Goal: Check status: Check status

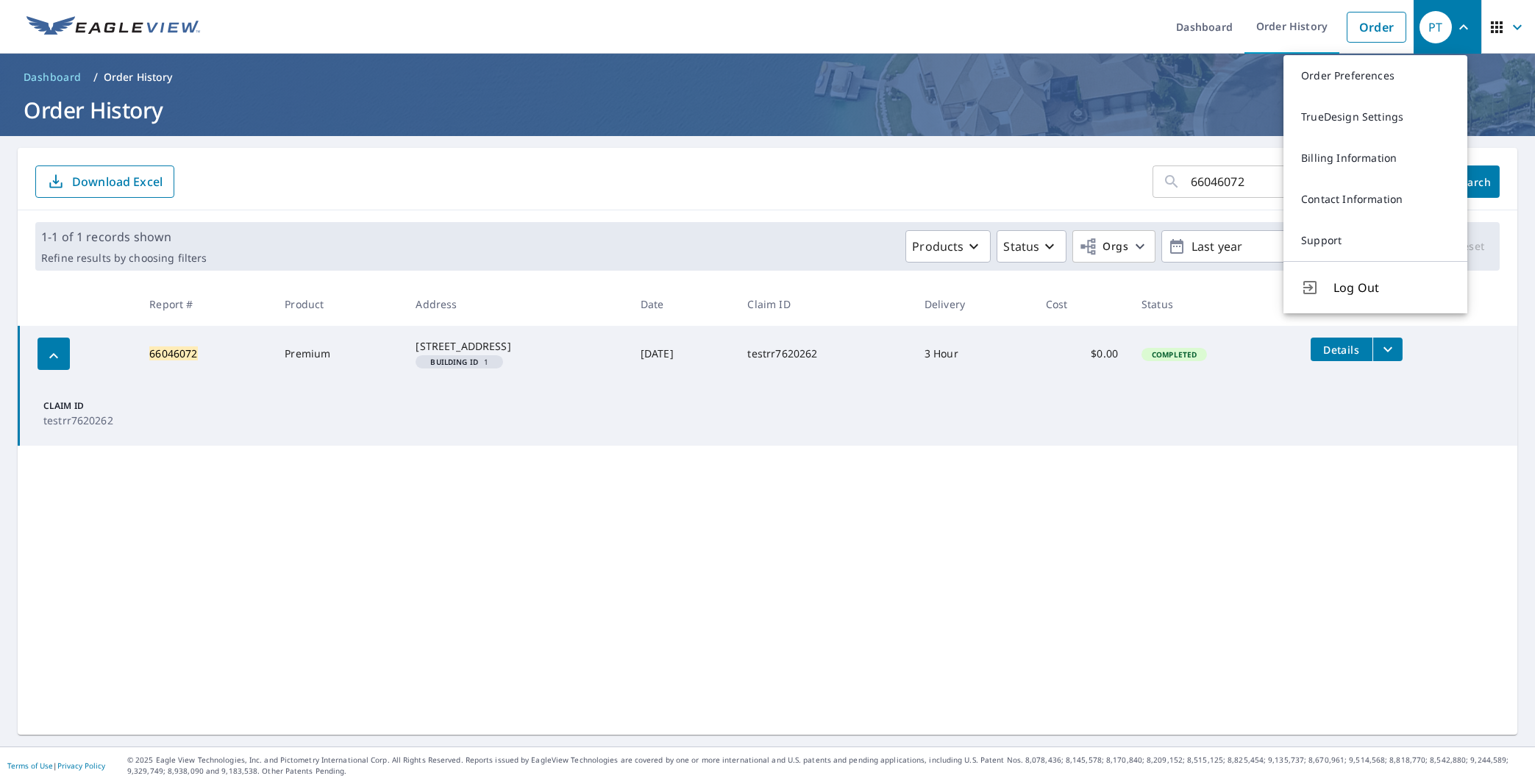
click at [1351, 289] on span "Log Out" at bounding box center [1391, 287] width 116 height 18
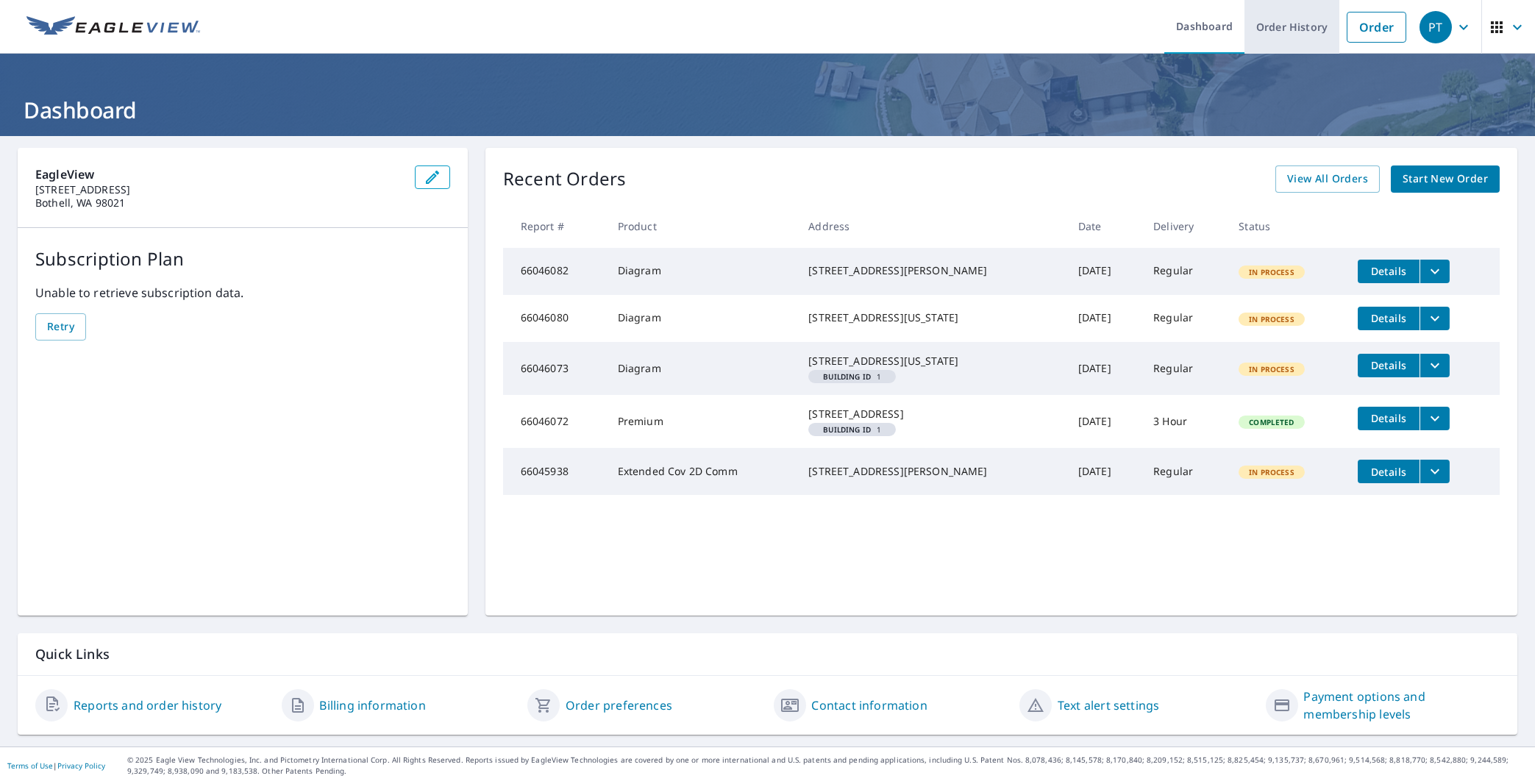
click at [1267, 32] on link "Order History" at bounding box center [1292, 26] width 95 height 54
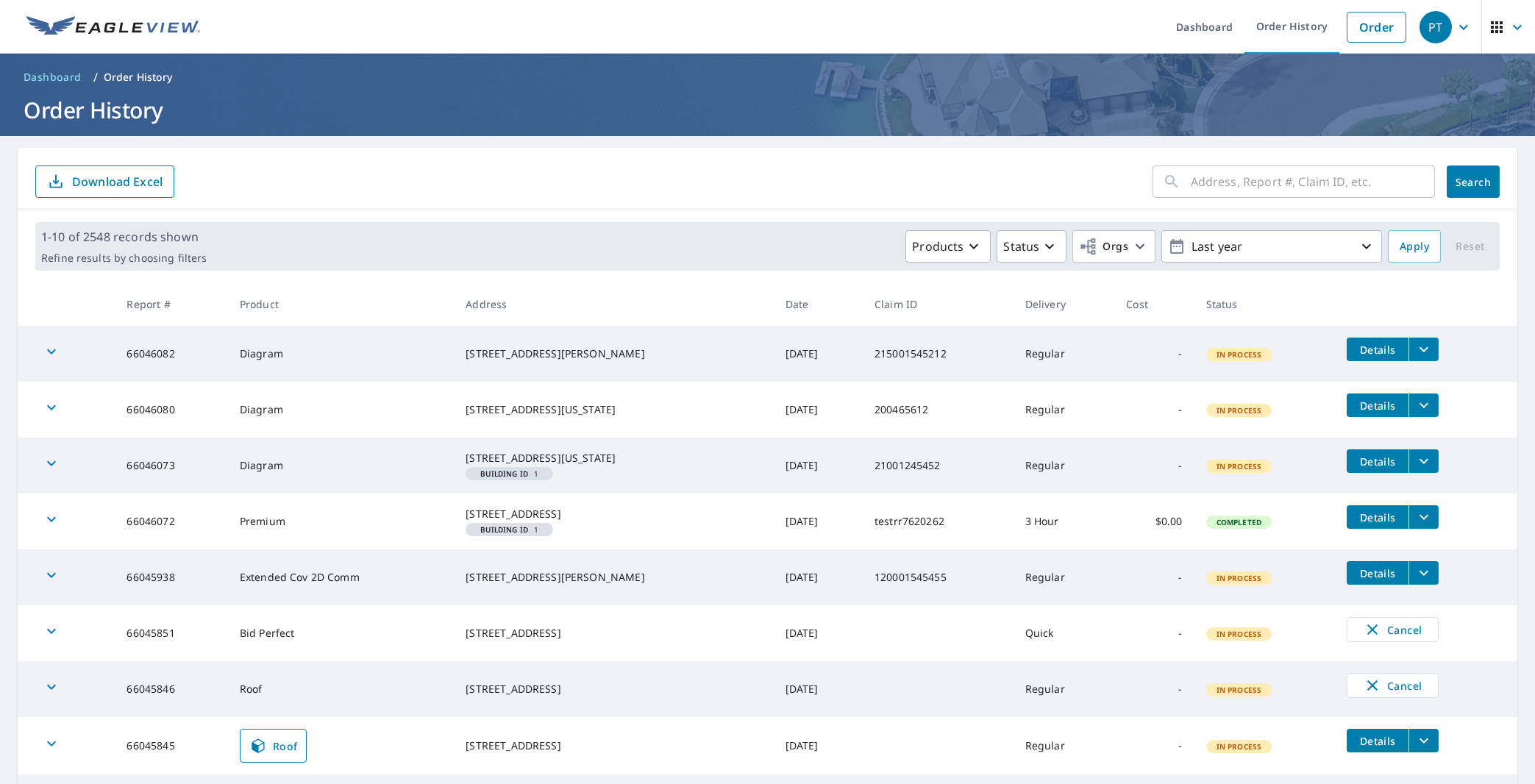
click at [1221, 182] on input "text" at bounding box center [1313, 182] width 244 height 42
paste input "66046102"
type input "66046102"
click at [1457, 195] on button "Search" at bounding box center [1473, 182] width 53 height 32
